Goal: Information Seeking & Learning: Learn about a topic

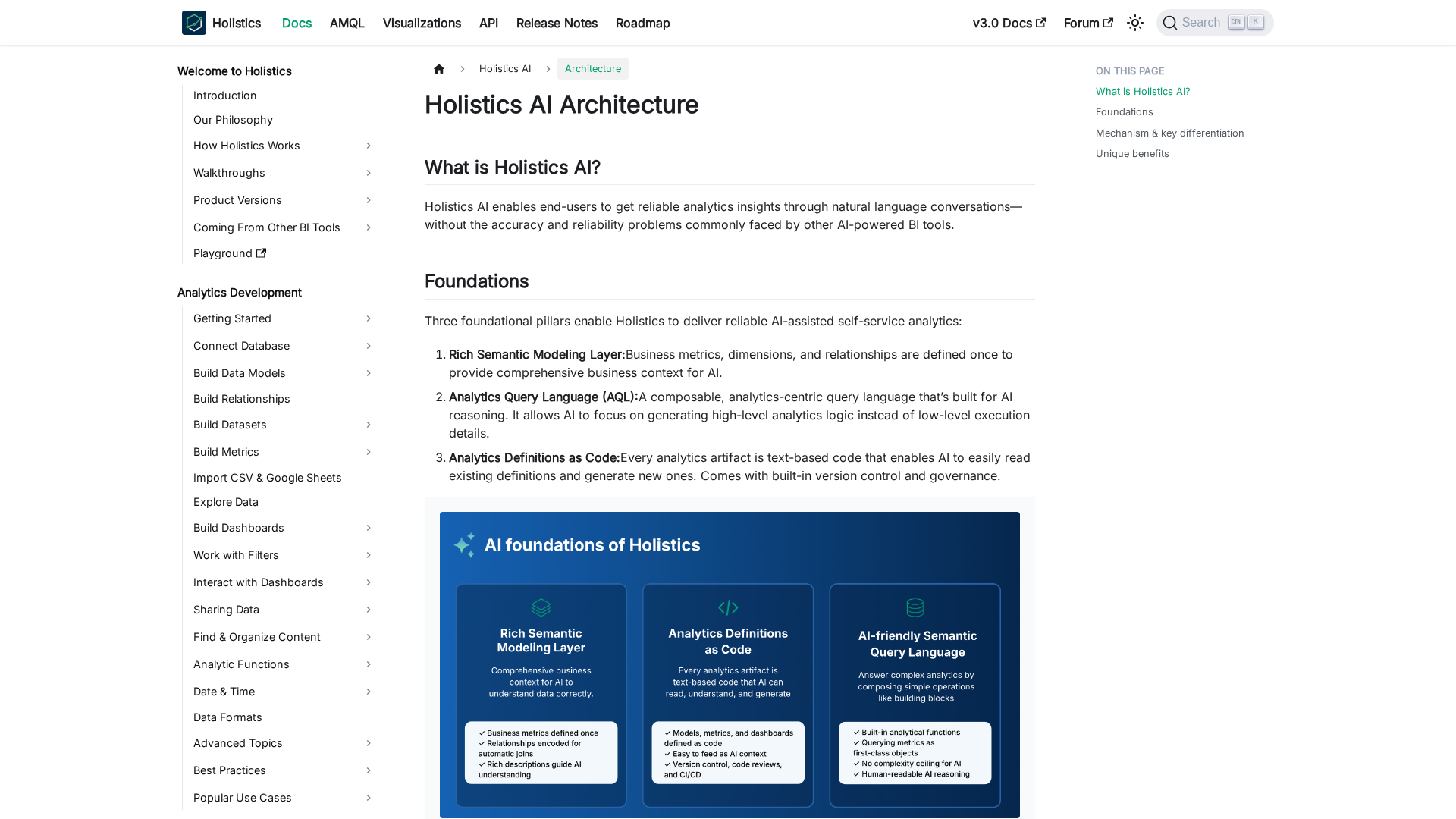
scroll to position [234, 0]
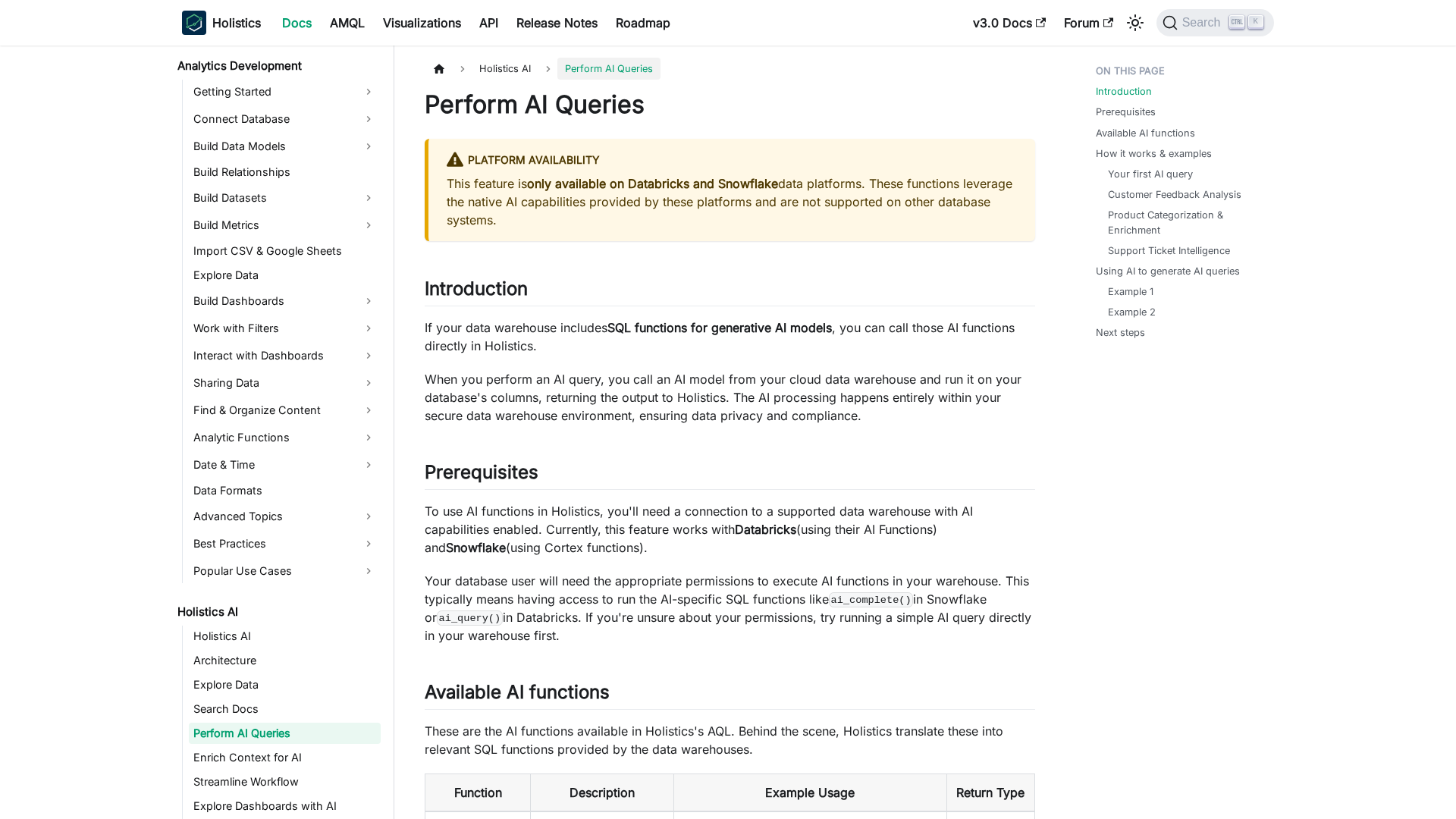
scroll to position [307, 0]
